Goal: Complete application form

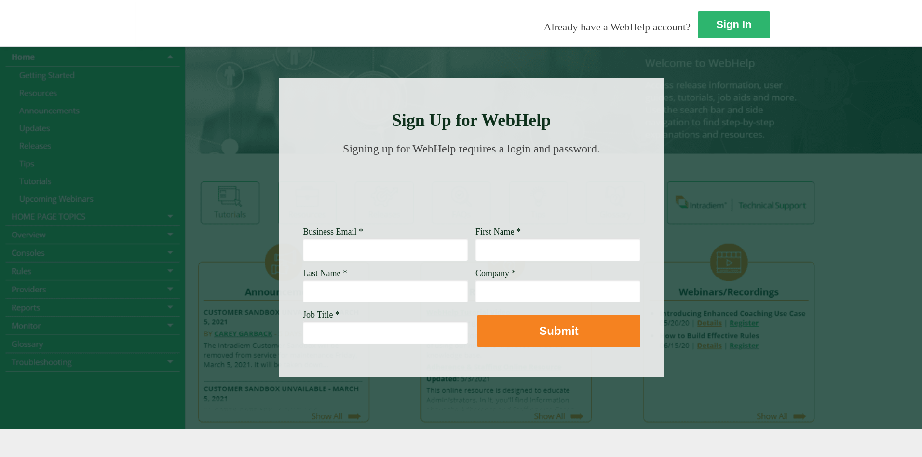
click at [303, 249] on input "Business Email *" at bounding box center [385, 249] width 165 height 22
type input "q"
type input "hilda.manko@wellsfargo.com"
click at [476, 252] on input "First Name *" at bounding box center [558, 249] width 165 height 22
type input "Hilda"
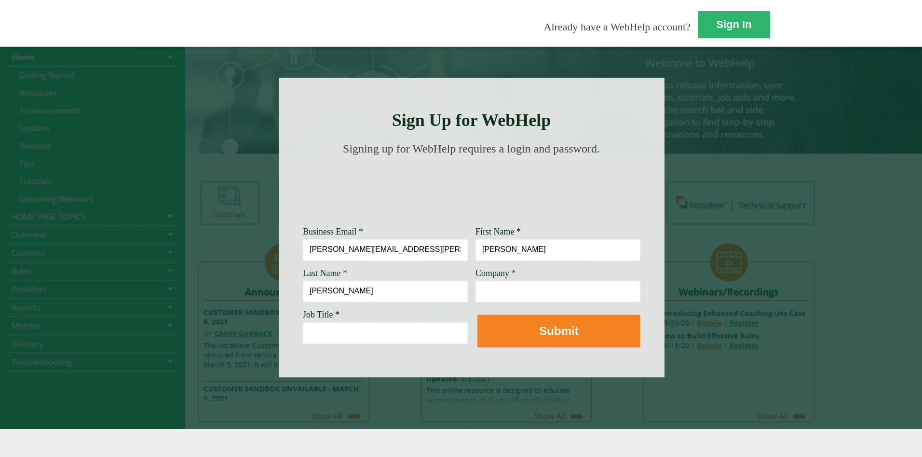
type input "Manko"
type input "Wellsfargo"
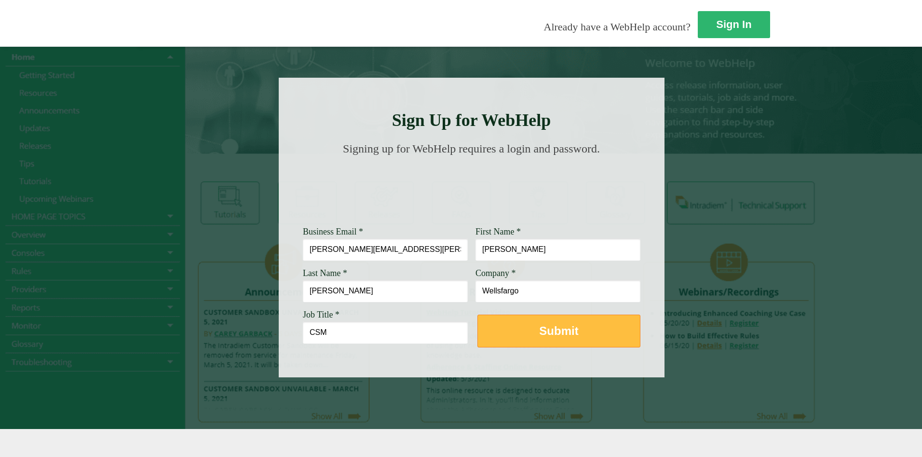
type input "CSM"
click at [539, 328] on strong "Submit" at bounding box center [558, 330] width 39 height 13
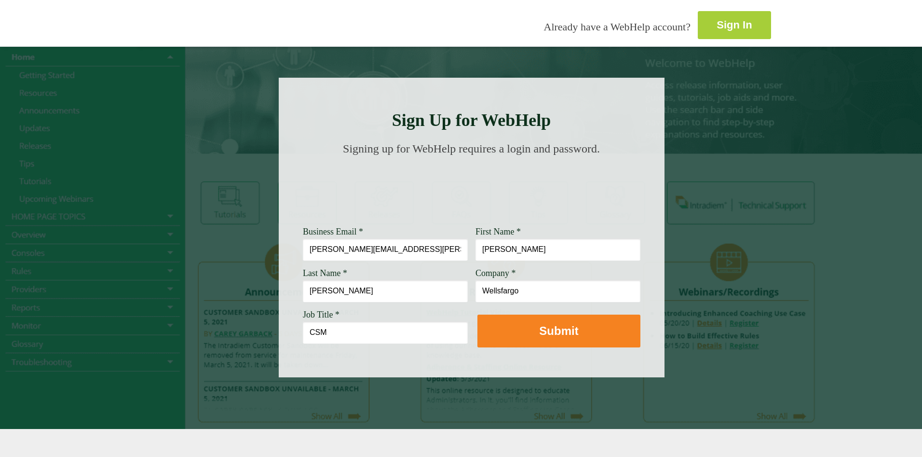
click at [717, 20] on strong "Sign In" at bounding box center [734, 25] width 35 height 12
